Goal: Transaction & Acquisition: Purchase product/service

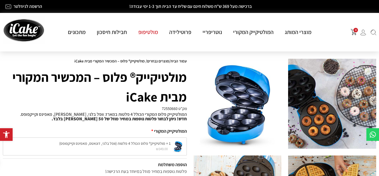
click at [148, 34] on link "מולטיפופ" at bounding box center [148, 31] width 31 height 7
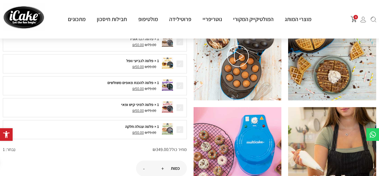
scroll to position [169, 0]
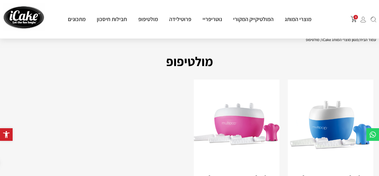
scroll to position [112, 0]
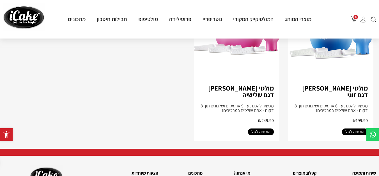
click at [332, 34] on div "0 מוצרי המותג מולטיקייק® - אפייה ב-5 דקות מולטיקייק המקורי מארז מולטיקייק 10 ב-…" at bounding box center [189, 19] width 379 height 38
click at [337, 46] on img at bounding box center [331, 35] width 86 height 91
click at [326, 48] on img at bounding box center [331, 35] width 86 height 91
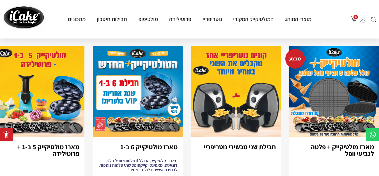
click at [131, 84] on img "3 / 8" at bounding box center [138, 91] width 90 height 91
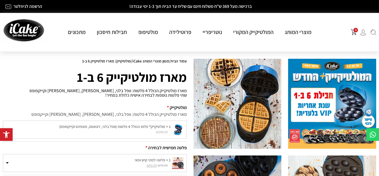
click at [260, 119] on img at bounding box center [238, 104] width 88 height 90
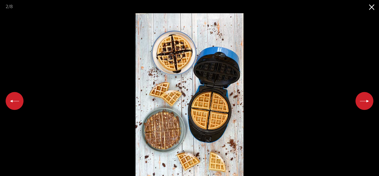
click at [373, 8] on button "Close gallery" at bounding box center [372, 6] width 14 height 13
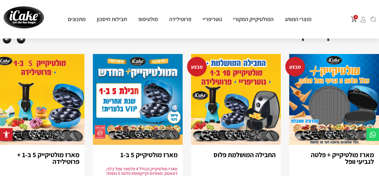
scroll to position [506, 0]
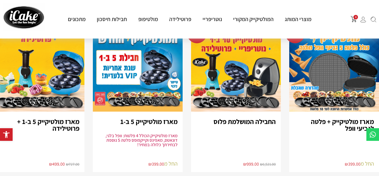
click at [262, 83] on img "2 / 8" at bounding box center [236, 66] width 90 height 91
click at [263, 75] on img "2 / 8" at bounding box center [236, 66] width 90 height 91
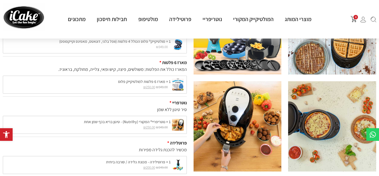
scroll to position [84, 0]
